Goal: Find specific page/section

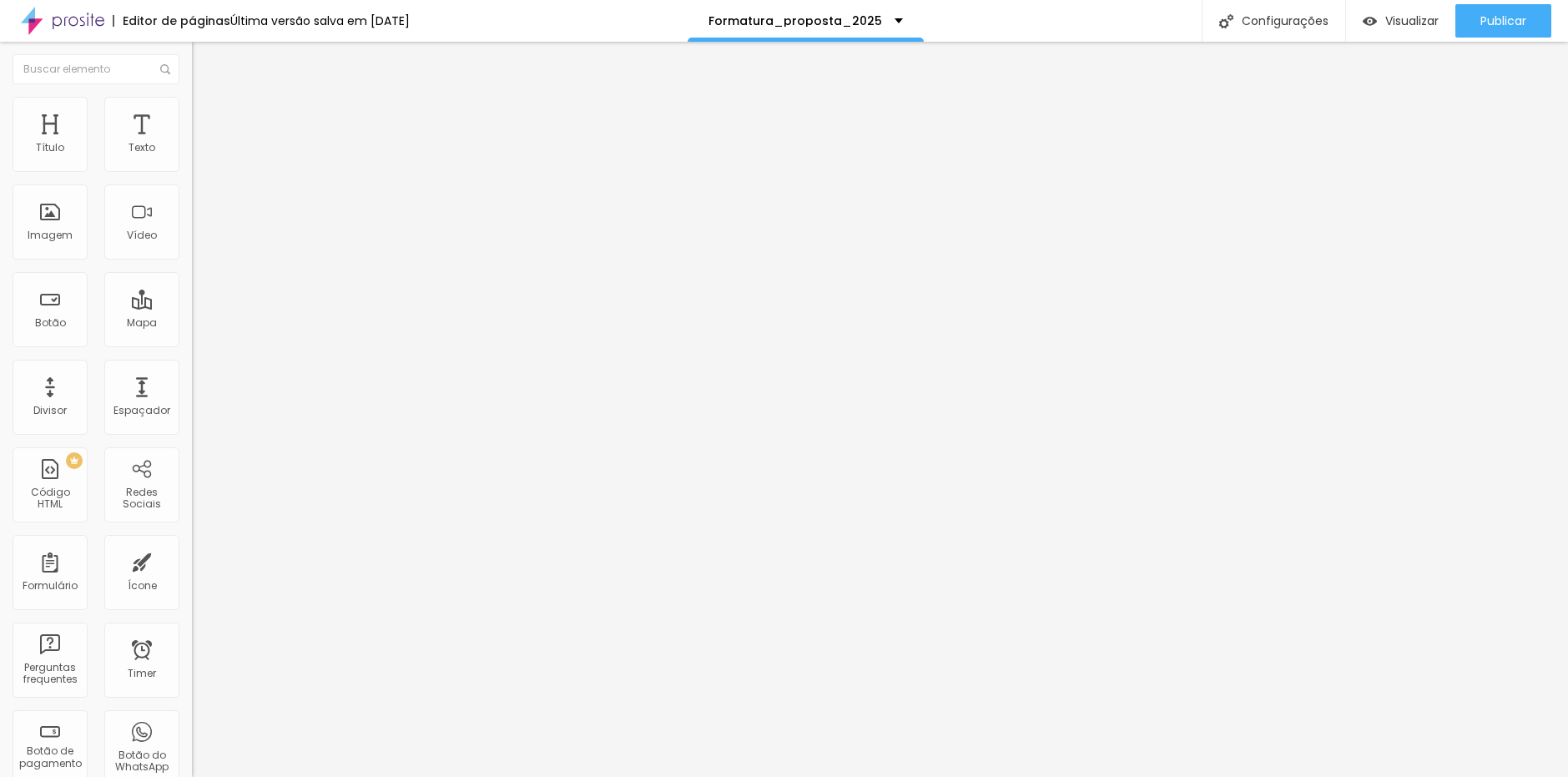
click at [192, 113] on img at bounding box center [199, 121] width 15 height 15
click at [192, 718] on div at bounding box center [287, 718] width 192 height 0
click at [192, 728] on div at bounding box center [287, 728] width 192 height 0
click at [192, 113] on li "Avançado" at bounding box center [287, 122] width 192 height 17
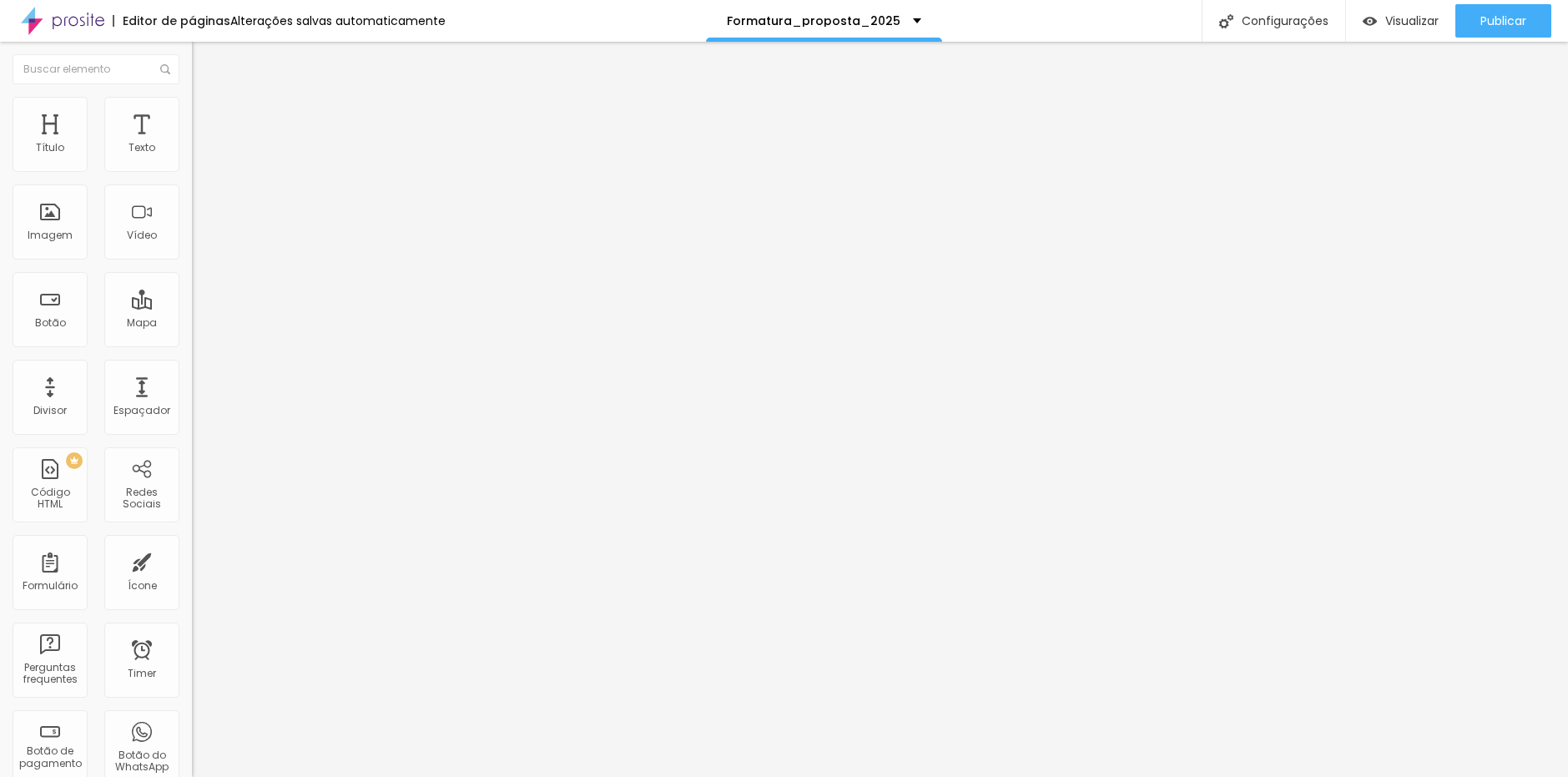
click at [207, 117] on span "Avançado" at bounding box center [234, 124] width 55 height 14
click at [192, 728] on div at bounding box center [287, 728] width 192 height 0
click at [192, 718] on div at bounding box center [287, 718] width 192 height 0
click at [192, 113] on img at bounding box center [199, 121] width 15 height 15
drag, startPoint x: 175, startPoint y: 405, endPoint x: 160, endPoint y: 366, distance: 41.8
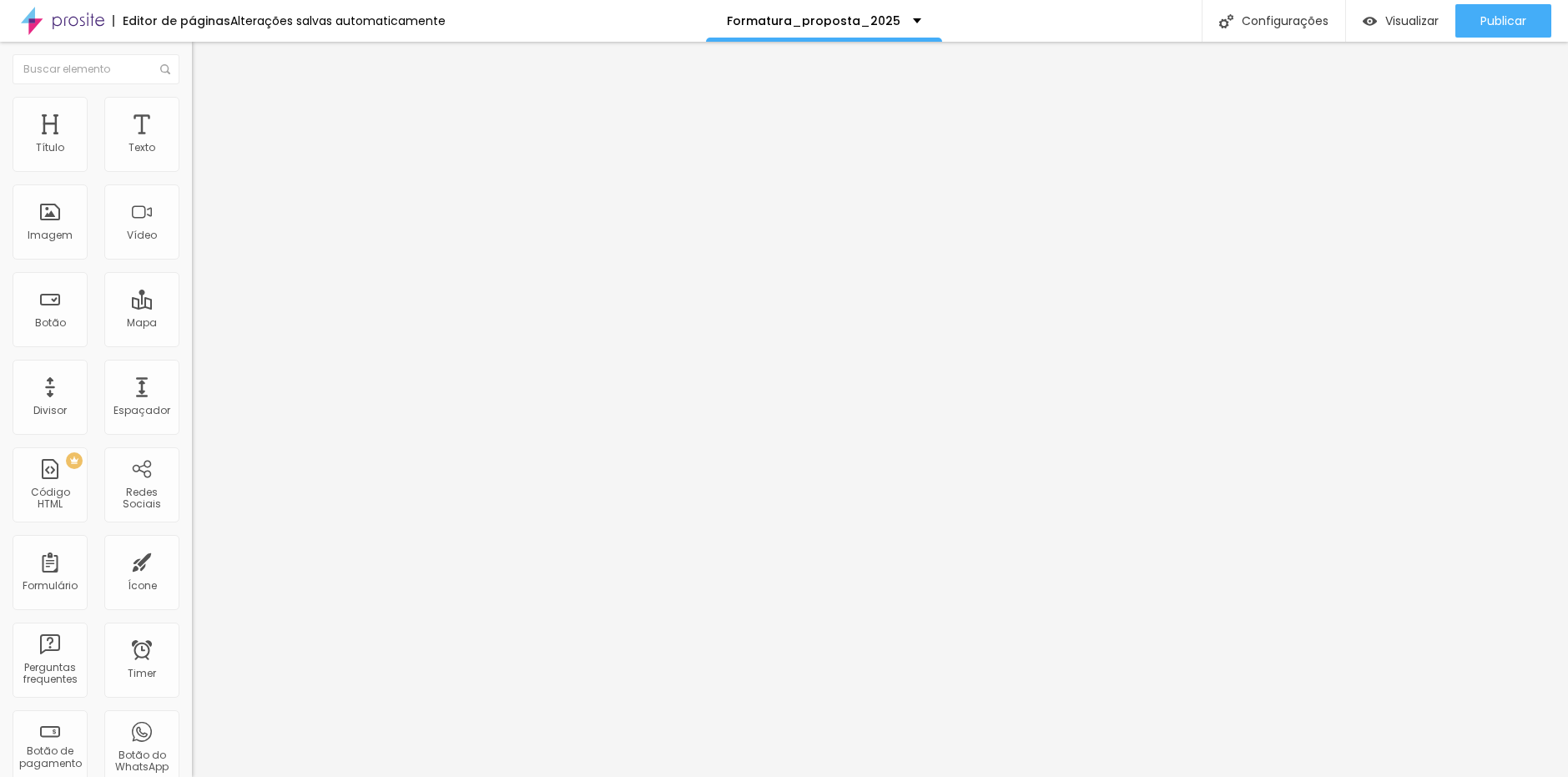
click at [192, 728] on div at bounding box center [287, 728] width 192 height 0
click at [192, 718] on div at bounding box center [287, 718] width 192 height 0
click at [207, 117] on span "Avançado" at bounding box center [234, 124] width 55 height 14
click at [192, 113] on li "Avançado" at bounding box center [287, 122] width 192 height 17
click at [192, 718] on div at bounding box center [287, 718] width 192 height 0
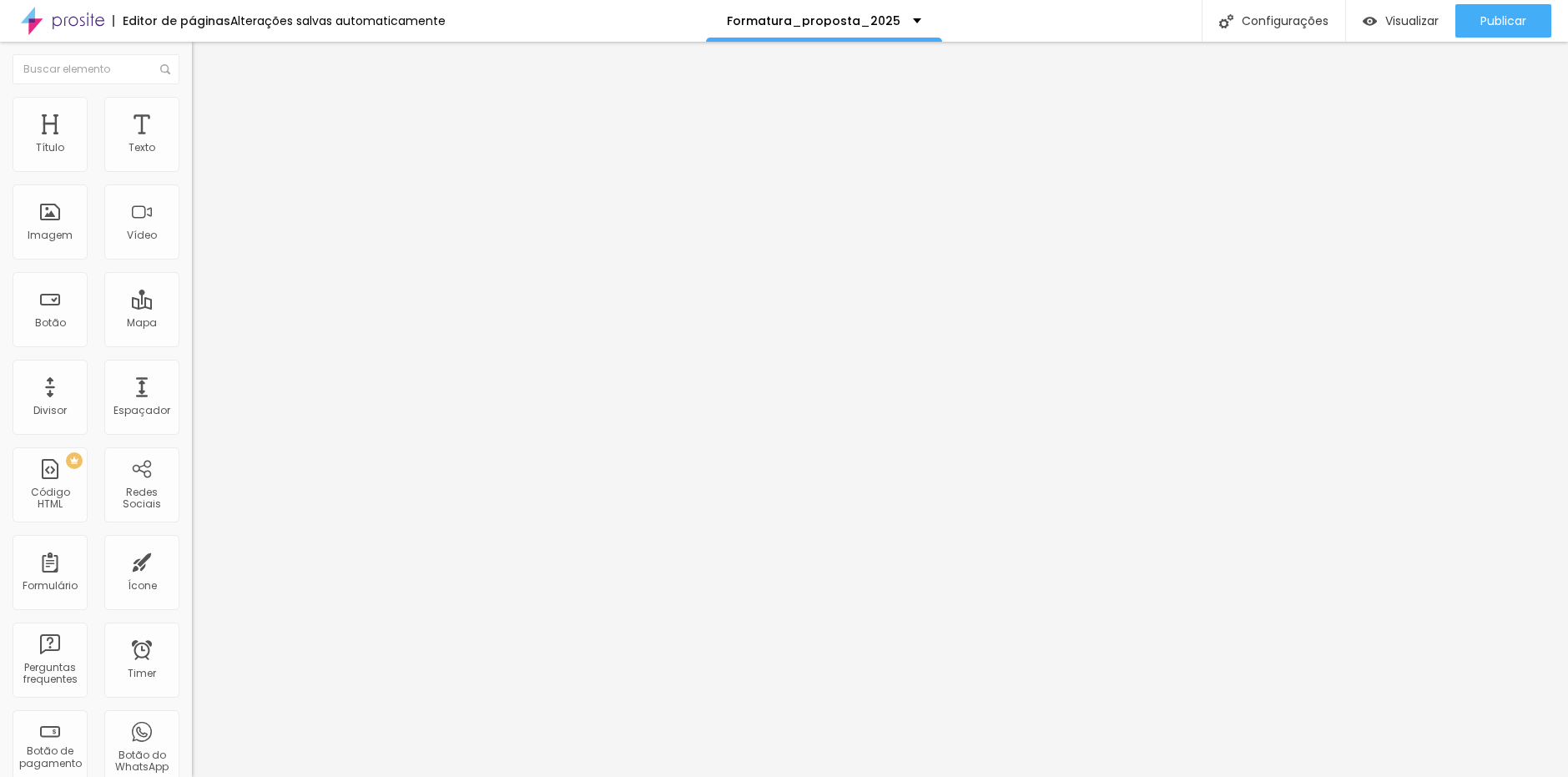
click at [192, 728] on div at bounding box center [287, 728] width 192 height 0
click at [207, 123] on span "Avançado" at bounding box center [234, 124] width 55 height 14
drag, startPoint x: 176, startPoint y: 370, endPoint x: 173, endPoint y: 393, distance: 23.2
click at [192, 718] on div at bounding box center [287, 718] width 192 height 0
click at [192, 728] on div at bounding box center [287, 728] width 192 height 0
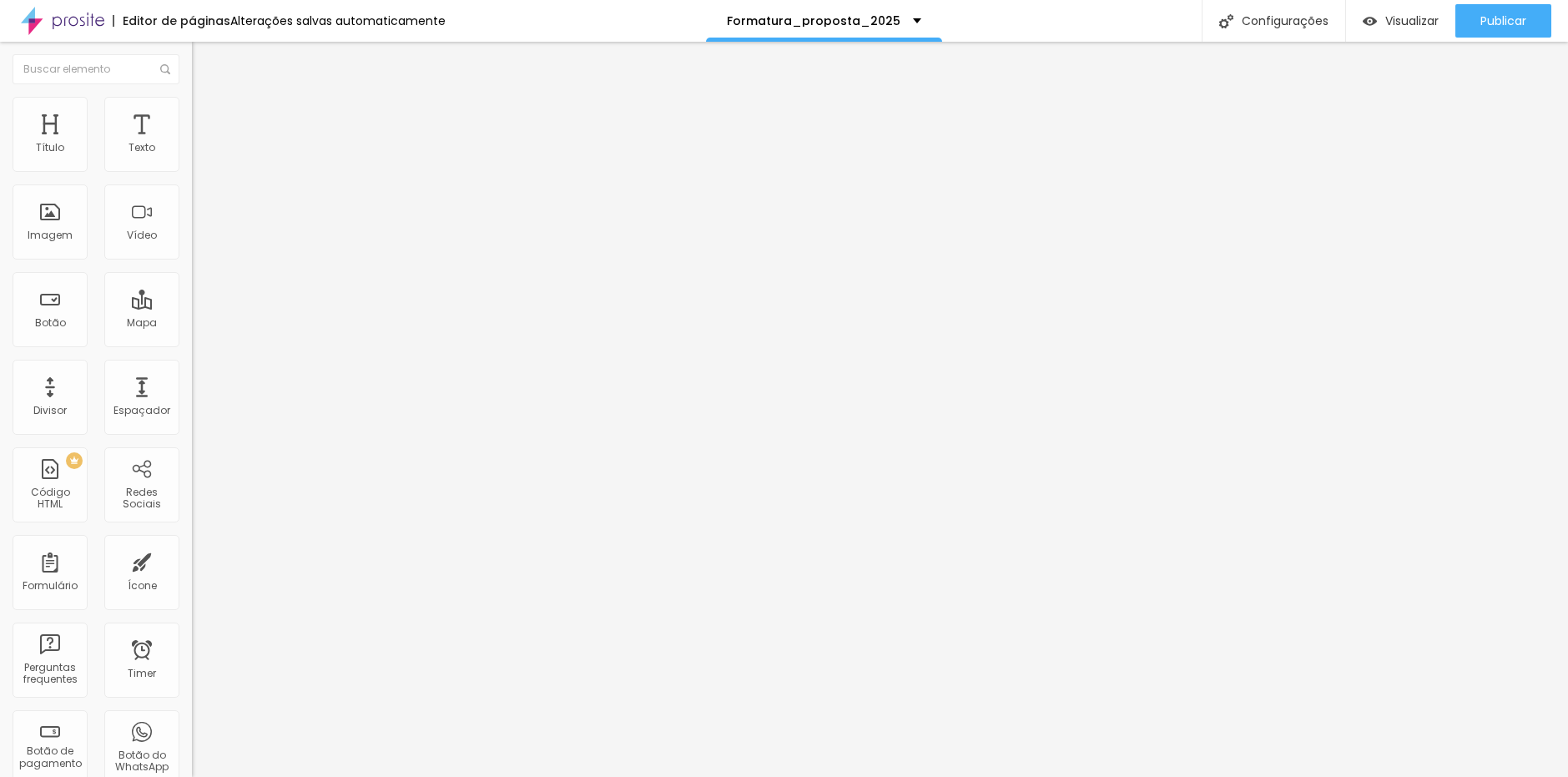
click at [207, 117] on span "Avançado" at bounding box center [234, 124] width 55 height 14
click at [192, 113] on img at bounding box center [199, 121] width 15 height 15
click at [192, 113] on li "Avançado" at bounding box center [287, 122] width 192 height 17
click at [207, 117] on span "Avançado" at bounding box center [234, 124] width 55 height 14
click at [192, 113] on li "Avançado" at bounding box center [287, 122] width 192 height 17
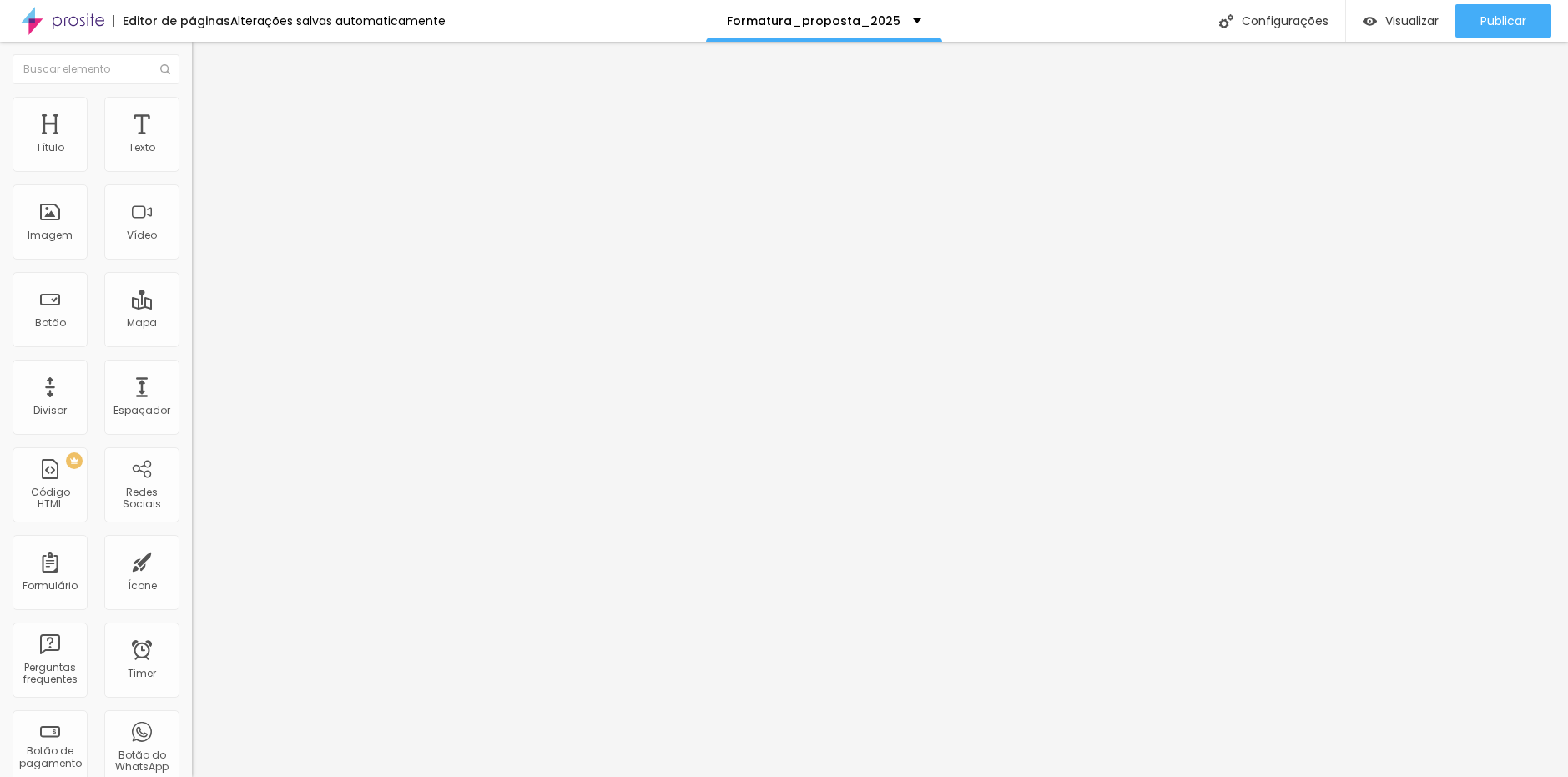
click at [192, 728] on div at bounding box center [287, 728] width 192 height 0
click at [192, 718] on div at bounding box center [287, 718] width 192 height 0
click at [192, 728] on div at bounding box center [287, 728] width 192 height 0
click at [192, 113] on li "Avançado" at bounding box center [287, 122] width 192 height 17
